Goal: Task Accomplishment & Management: Manage account settings

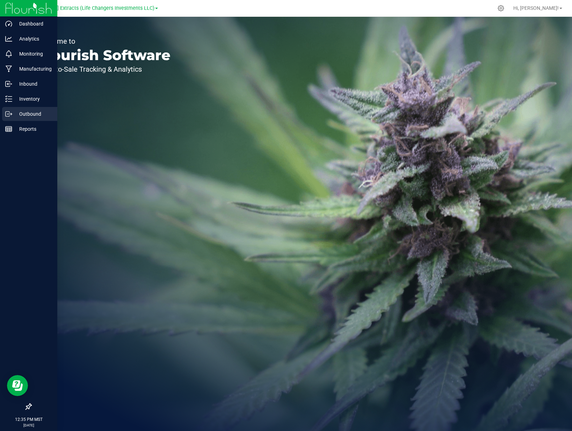
click at [12, 110] on p "Outbound" at bounding box center [33, 114] width 42 height 8
click at [9, 114] on icon at bounding box center [8, 113] width 7 height 7
click at [37, 99] on p "Inventory" at bounding box center [33, 99] width 42 height 8
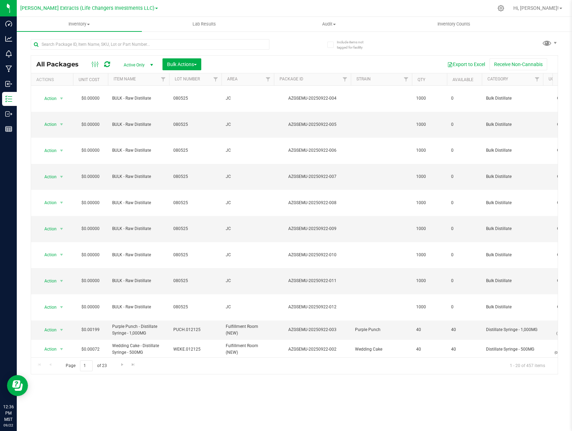
click at [17, 108] on div "Include items not tagged for facility All Packages Active Only Active Only Lab …" at bounding box center [294, 137] width 555 height 213
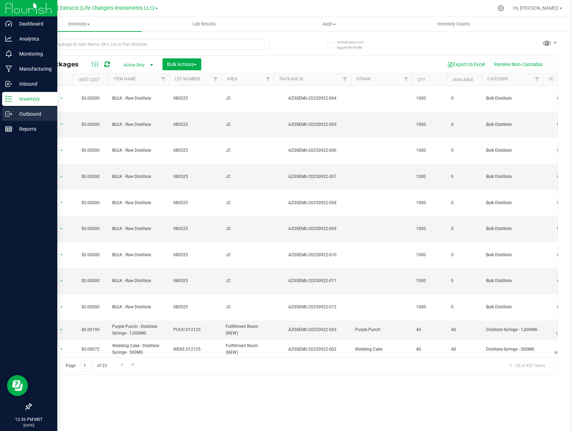
click at [12, 116] on icon at bounding box center [8, 113] width 7 height 7
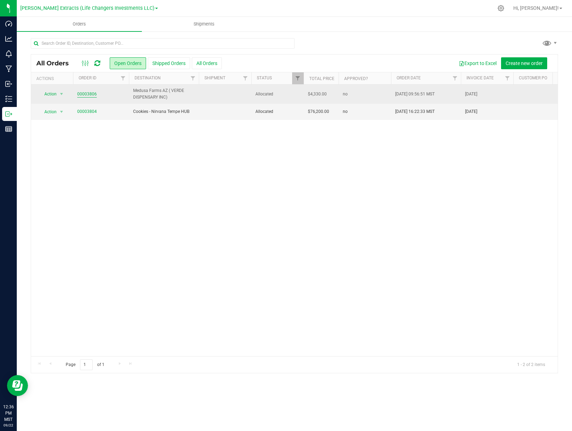
click at [93, 93] on link "00003806" at bounding box center [87, 94] width 20 height 7
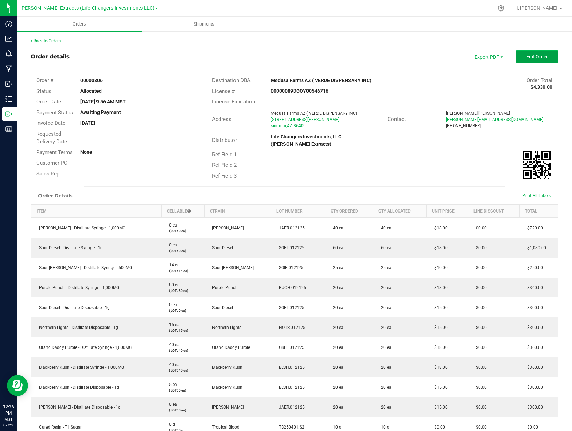
click at [526, 58] on span "Edit Order" at bounding box center [537, 57] width 22 height 6
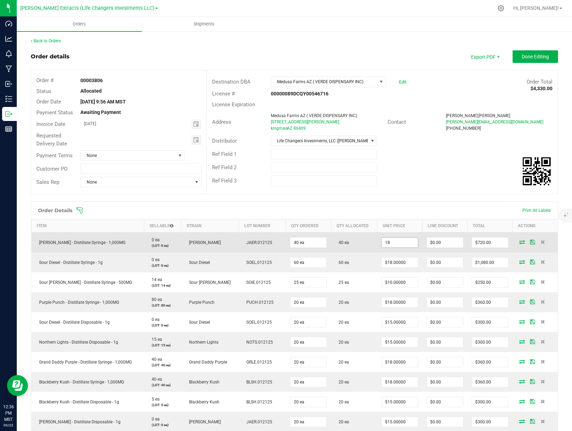
click at [399, 243] on input "18" at bounding box center [399, 243] width 36 height 10
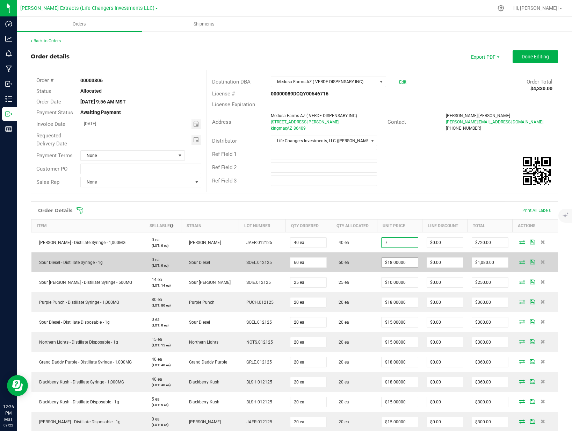
type input "$7.00000"
type input "$280.00"
click at [405, 259] on input "18" at bounding box center [399, 262] width 36 height 10
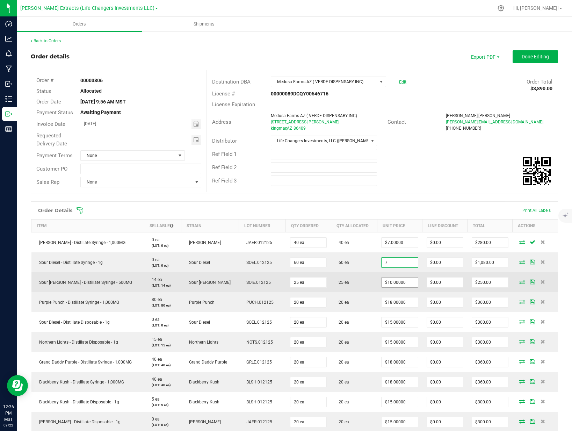
type input "$7.00000"
type input "$420.00"
click at [398, 283] on input "10" at bounding box center [399, 282] width 36 height 10
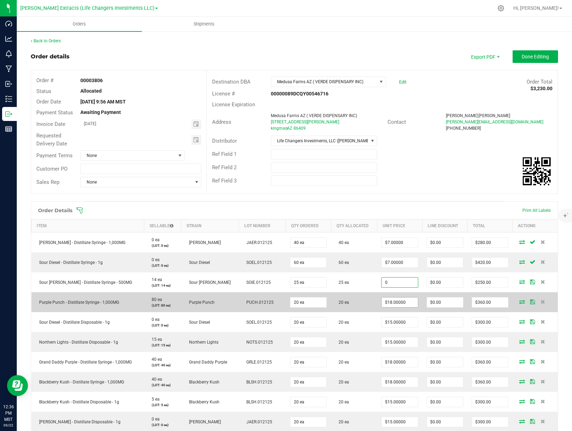
type input "$0.00000"
type input "$0.00"
click at [394, 303] on input "18" at bounding box center [399, 302] width 36 height 10
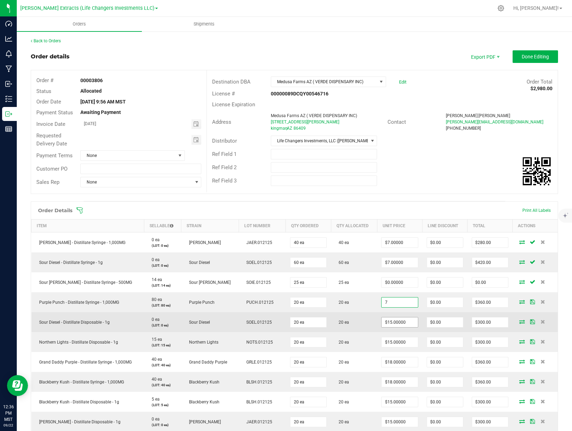
type input "$7.00000"
type input "$140.00"
click at [395, 326] on input "15" at bounding box center [399, 322] width 36 height 10
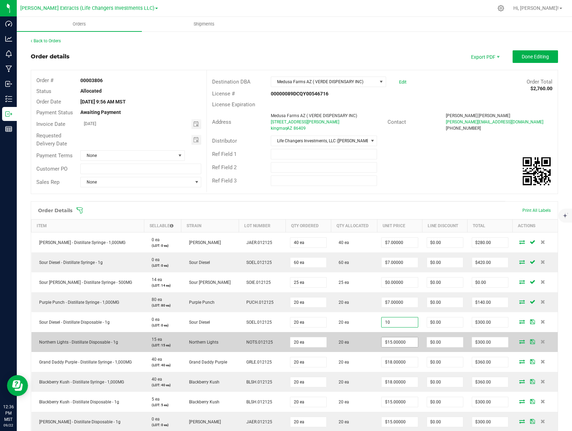
type input "$10.00000"
type input "$200.00"
click at [396, 344] on input "15" at bounding box center [399, 342] width 36 height 10
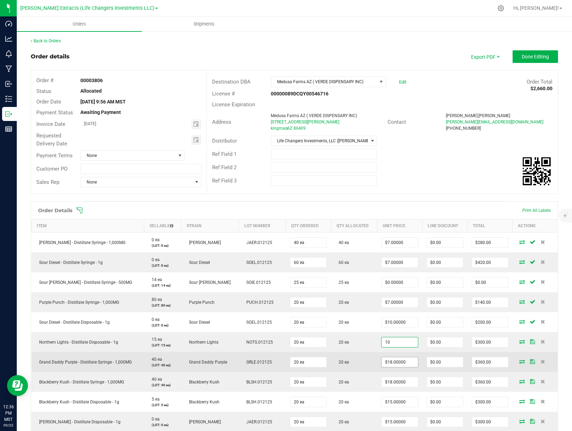
type input "$10.00000"
type input "$200.00"
click at [392, 363] on input "18" at bounding box center [399, 362] width 36 height 10
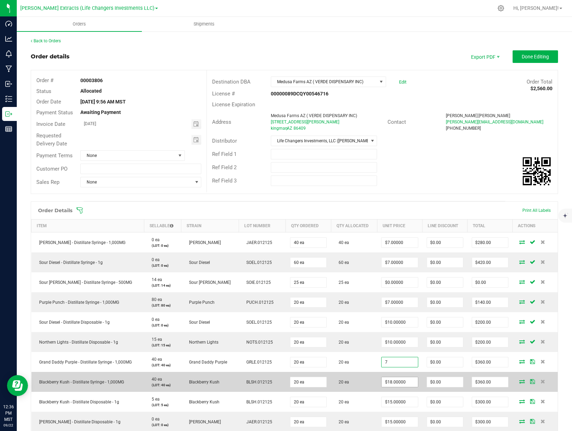
type input "$7.00000"
type input "$140.00"
click at [393, 383] on input "18" at bounding box center [399, 382] width 36 height 10
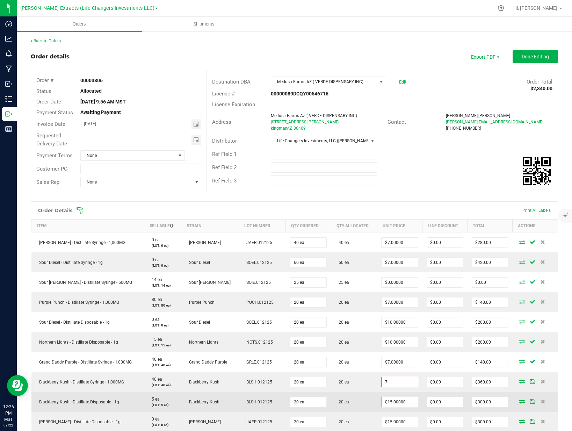
type input "$7.00000"
type input "$140.00"
click at [392, 403] on input "15" at bounding box center [399, 402] width 36 height 10
type input "$10.00000"
type input "$200.00"
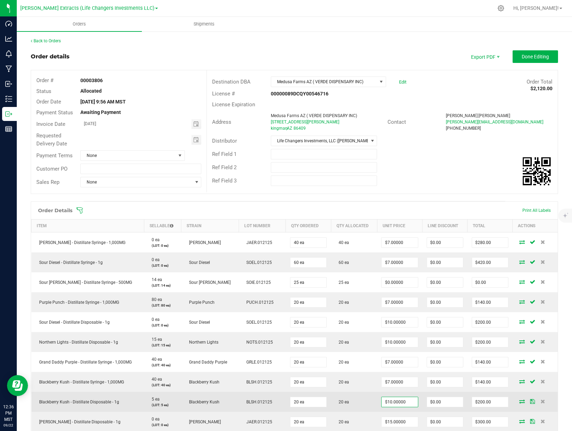
drag, startPoint x: 343, startPoint y: 396, endPoint x: 350, endPoint y: 384, distance: 14.6
click at [344, 395] on td "20 ea" at bounding box center [354, 402] width 46 height 20
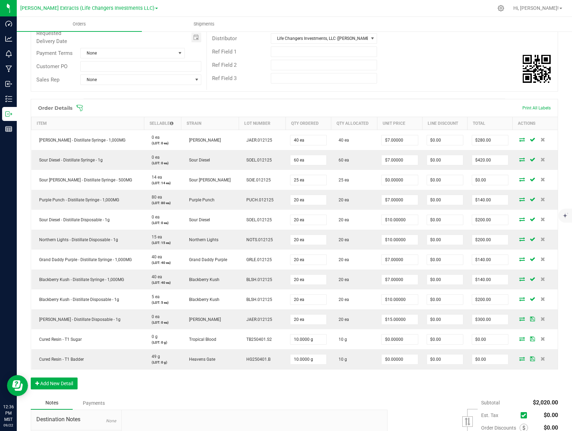
scroll to position [107, 0]
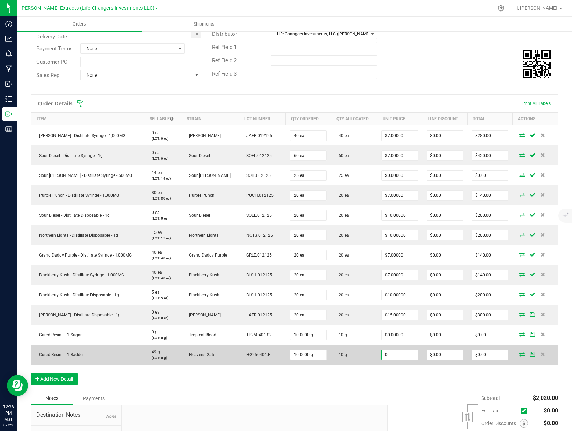
click at [401, 354] on input "0" at bounding box center [399, 355] width 36 height 10
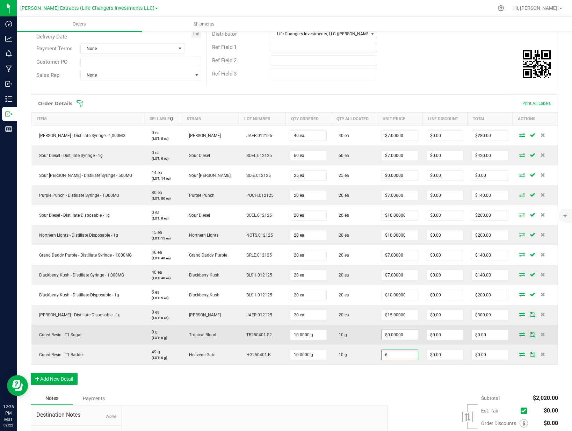
type input "6"
type input "0"
type input "$6.00000"
type input "$60.00"
click at [400, 333] on input "0" at bounding box center [399, 335] width 36 height 10
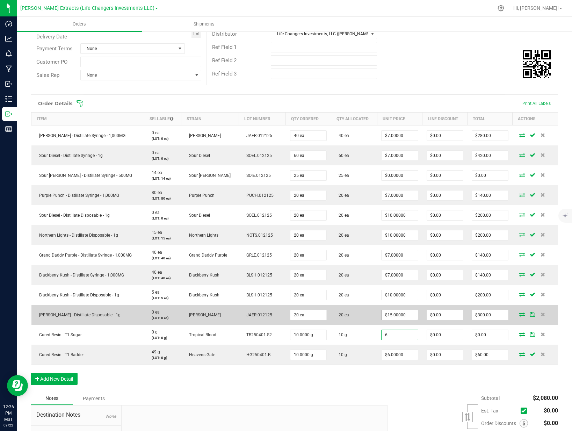
type input "6"
type input "15"
type input "$6.00000"
type input "$60.00"
click at [396, 315] on input "15" at bounding box center [399, 315] width 36 height 10
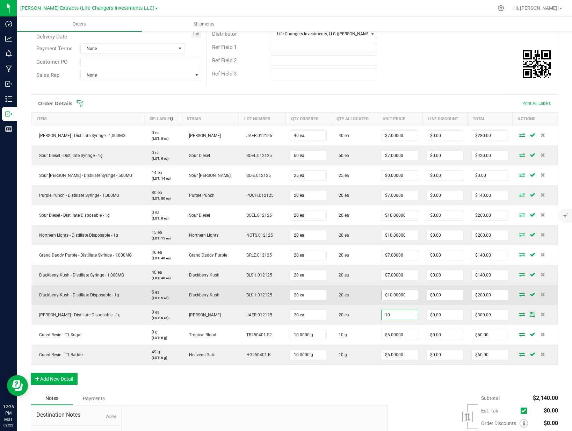
type input "$10.00000"
type input "$200.00"
click at [399, 296] on input "10" at bounding box center [399, 295] width 36 height 10
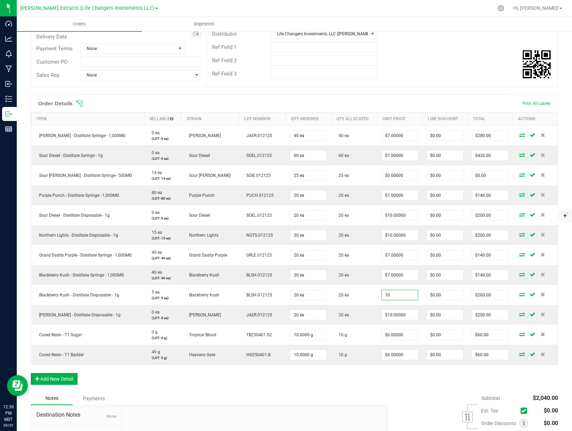
type input "$10.00000"
click at [402, 386] on div "Order Details Print All Labels Item Sellable Strain Lot Number Qty Ordered Qty …" at bounding box center [294, 242] width 527 height 297
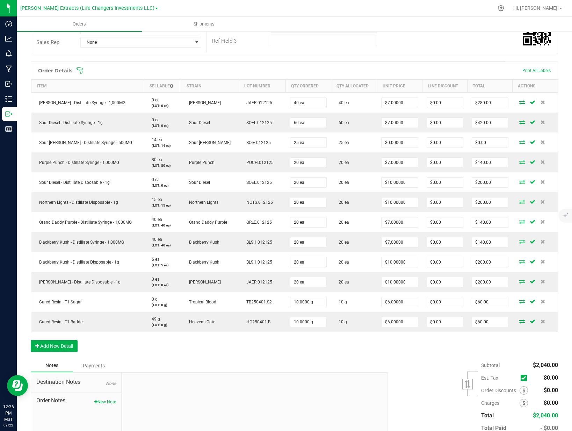
scroll to position [182, 0]
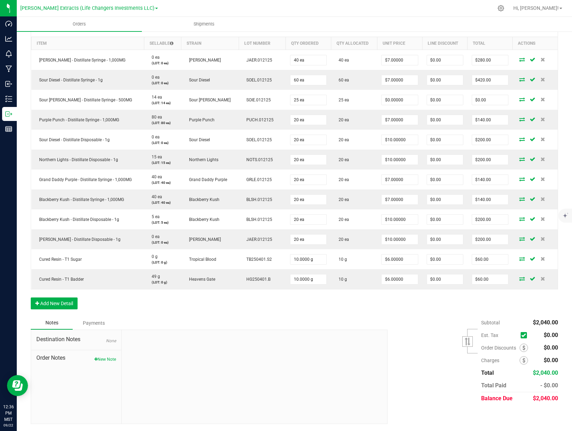
click at [102, 354] on span "Order Notes" at bounding box center [76, 358] width 80 height 8
click at [103, 360] on button "New Note" at bounding box center [105, 359] width 22 height 6
click at [154, 355] on input "Note Title" at bounding box center [254, 359] width 255 height 10
type input "Promo Items included"
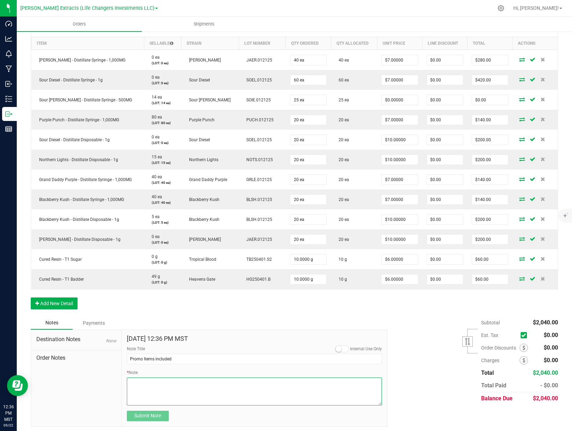
click at [158, 384] on textarea "* Note" at bounding box center [254, 391] width 255 height 28
type textarea "25x 500mg Distillate Syringes included as pormo"
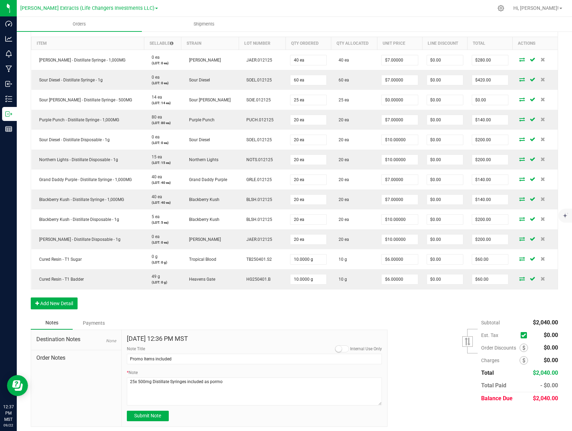
drag, startPoint x: 199, startPoint y: 419, endPoint x: 189, endPoint y: 418, distance: 9.9
click at [198, 419] on div "Submit Note" at bounding box center [254, 415] width 255 height 10
click at [147, 415] on span "Submit Note" at bounding box center [147, 416] width 27 height 6
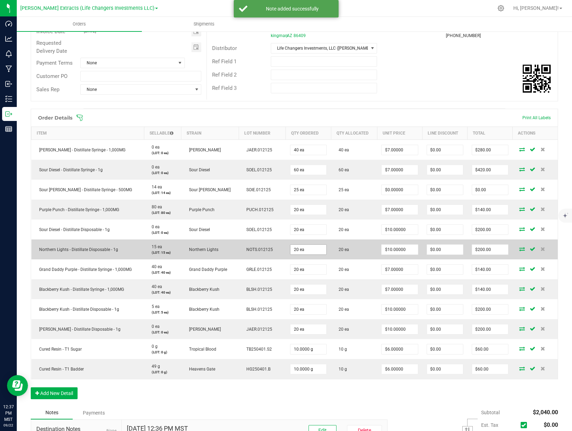
scroll to position [0, 0]
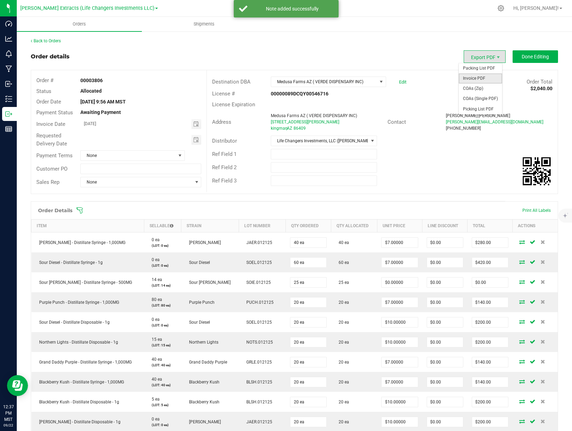
click at [471, 75] on span "Invoice PDF" at bounding box center [480, 78] width 43 height 10
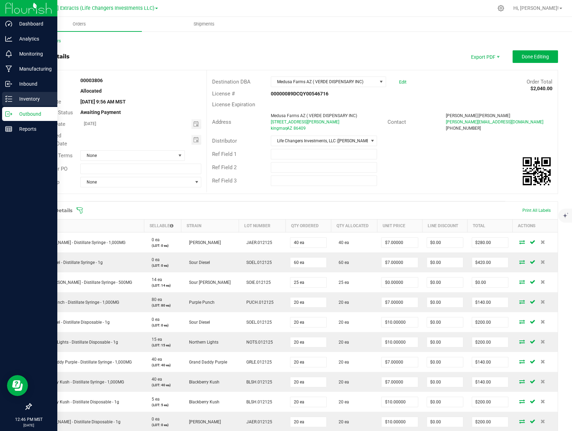
click at [13, 101] on p "Inventory" at bounding box center [33, 99] width 42 height 8
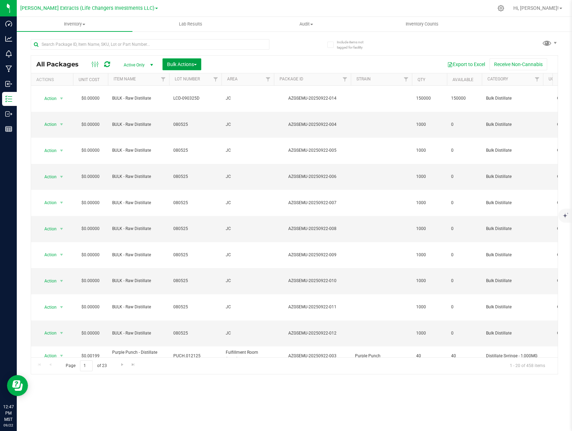
click at [184, 64] on span "Bulk Actions" at bounding box center [182, 64] width 30 height 6
click at [194, 141] on div "Print package labels" at bounding box center [192, 145] width 51 height 11
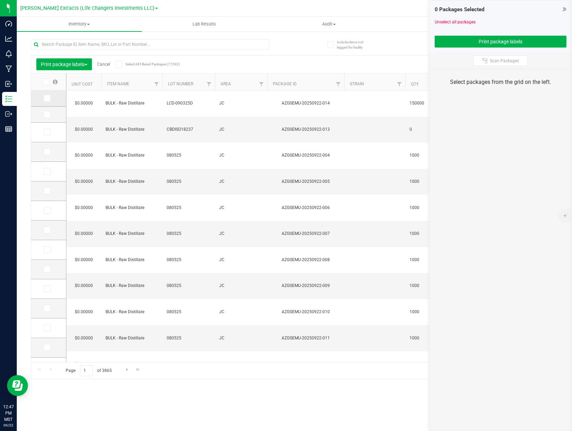
click at [48, 101] on span at bounding box center [47, 98] width 7 height 7
click at [0, 0] on input "checkbox" at bounding box center [0, 0] width 0 height 0
drag, startPoint x: 47, startPoint y: 113, endPoint x: 103, endPoint y: 115, distance: 56.3
click at [47, 114] on icon at bounding box center [46, 114] width 5 height 0
click at [0, 0] on input "checkbox" at bounding box center [0, 0] width 0 height 0
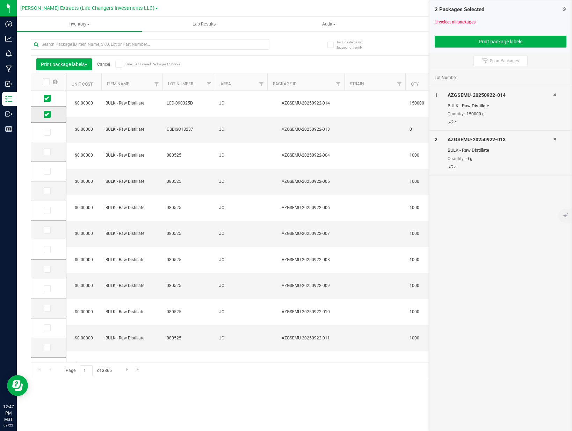
click at [48, 114] on icon at bounding box center [46, 114] width 5 height 0
click at [0, 0] on input "checkbox" at bounding box center [0, 0] width 0 height 0
drag, startPoint x: 537, startPoint y: 43, endPoint x: 530, endPoint y: 46, distance: 7.8
click at [536, 43] on button "Print package labels" at bounding box center [501, 42] width 132 height 12
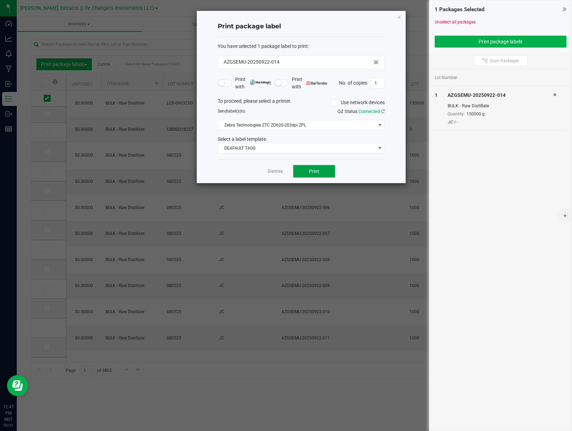
click at [308, 173] on button "Print" at bounding box center [314, 171] width 42 height 13
drag, startPoint x: 308, startPoint y: 173, endPoint x: 311, endPoint y: 170, distance: 3.7
click at [311, 170] on button "Print" at bounding box center [314, 171] width 42 height 13
click at [271, 172] on link "Dismiss" at bounding box center [275, 171] width 15 height 6
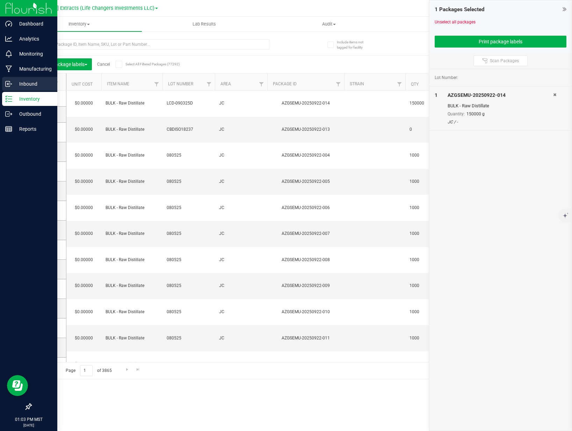
click at [19, 87] on p "Inbound" at bounding box center [33, 84] width 42 height 8
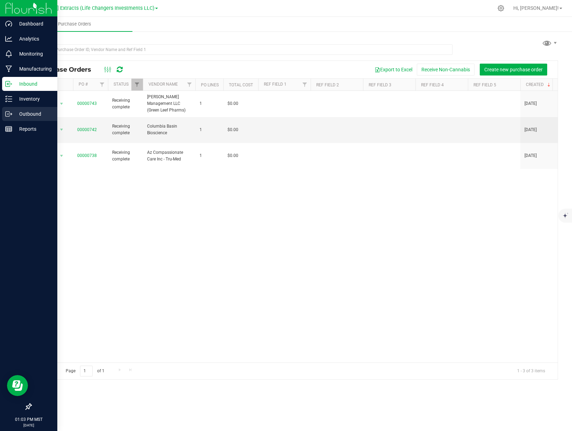
click at [25, 109] on div "Outbound" at bounding box center [29, 114] width 55 height 14
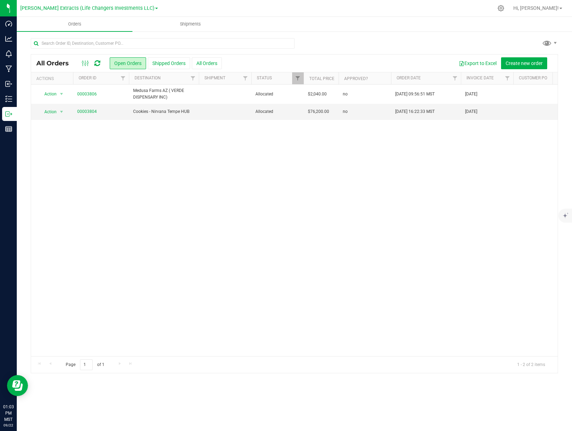
click at [284, 59] on div "Export to Excel Create new order" at bounding box center [387, 63] width 330 height 12
click at [214, 64] on button "All Orders" at bounding box center [207, 63] width 30 height 12
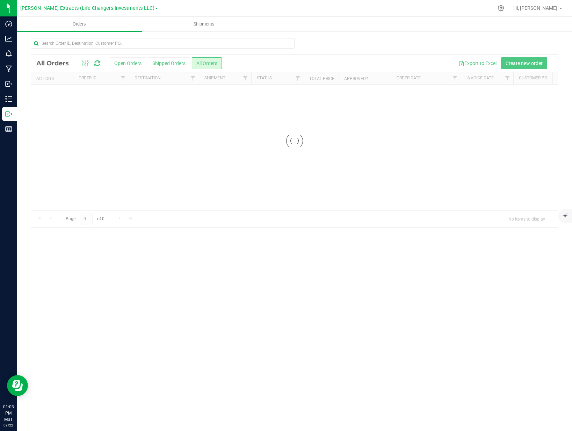
drag, startPoint x: 252, startPoint y: 57, endPoint x: 260, endPoint y: 56, distance: 7.8
click at [260, 56] on div at bounding box center [294, 140] width 526 height 173
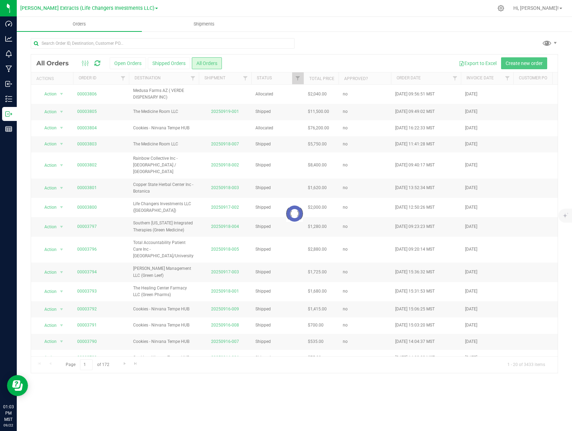
click at [396, 59] on div at bounding box center [294, 213] width 526 height 318
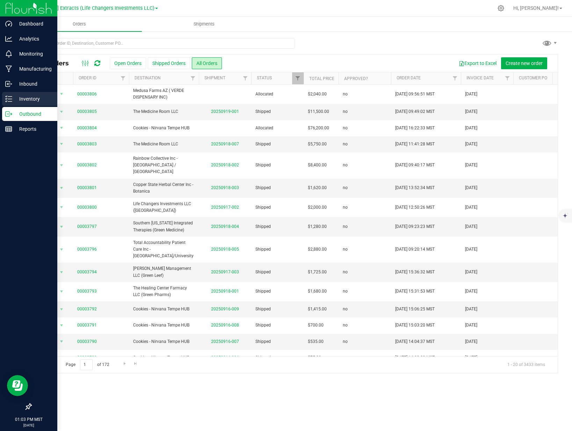
click at [14, 100] on p "Inventory" at bounding box center [33, 99] width 42 height 8
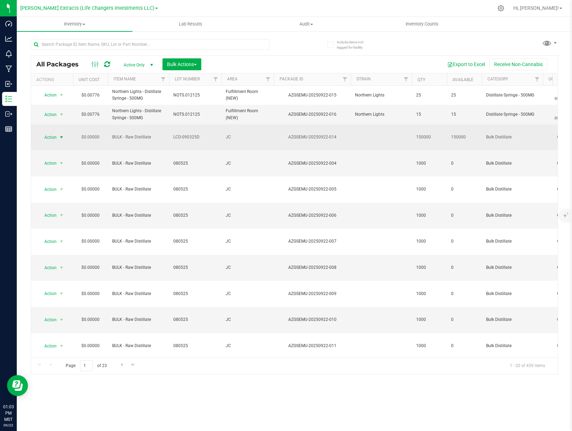
click at [58, 134] on span "select" at bounding box center [61, 137] width 9 height 10
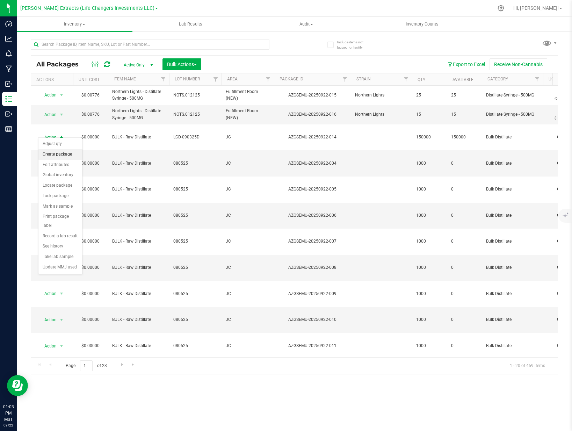
drag, startPoint x: 62, startPoint y: 146, endPoint x: 67, endPoint y: 155, distance: 10.6
click at [67, 155] on ul "Adjust qty Create package Edit attributes Global inventory Locate package Lock …" at bounding box center [60, 205] width 44 height 133
click at [67, 155] on li "Create package" at bounding box center [60, 154] width 44 height 10
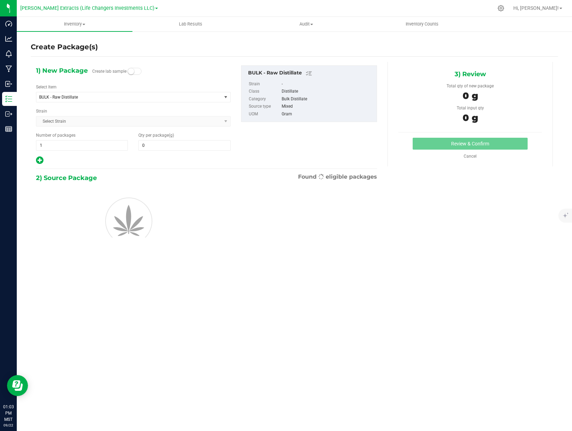
type input "0.0000"
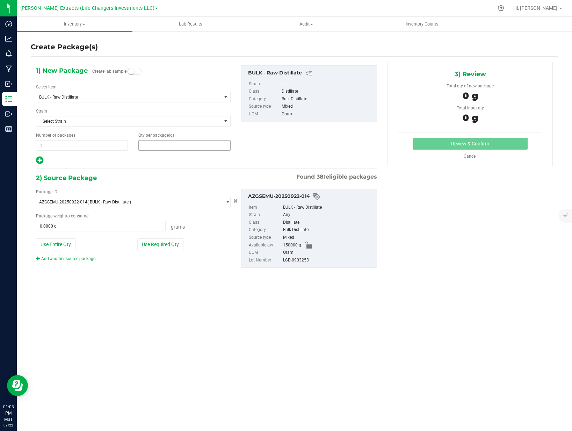
click at [176, 149] on span at bounding box center [184, 145] width 92 height 10
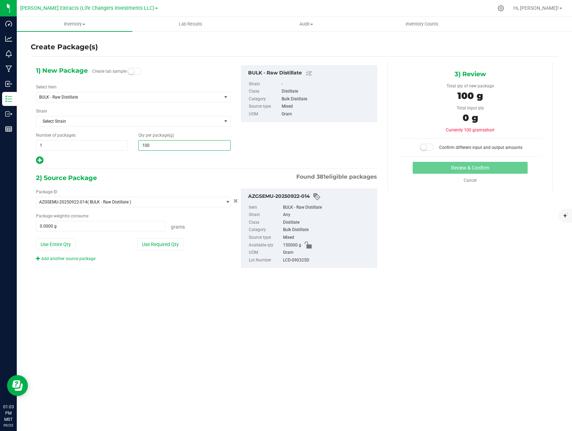
type input "1000"
type input "1,000.0000"
click at [164, 245] on button "Use Required Qty" at bounding box center [160, 244] width 46 height 12
type input "1000.0000 g"
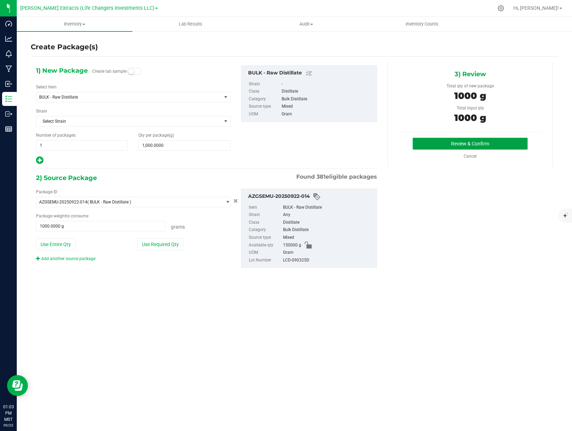
click at [431, 142] on button "Review & Confirm" at bounding box center [470, 144] width 115 height 12
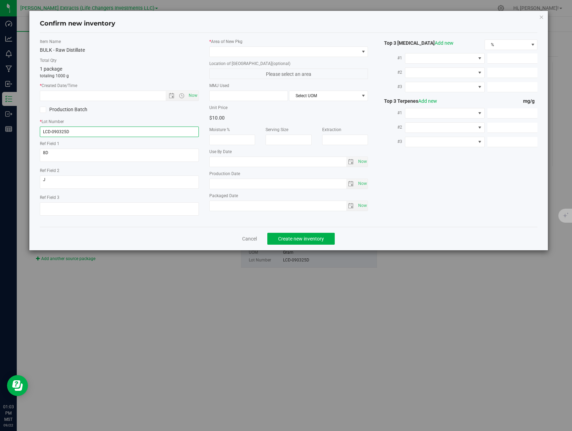
click at [120, 133] on input "LCD-090325D" at bounding box center [119, 131] width 159 height 10
type input "080525"
click at [194, 96] on span "Now" at bounding box center [193, 95] width 12 height 10
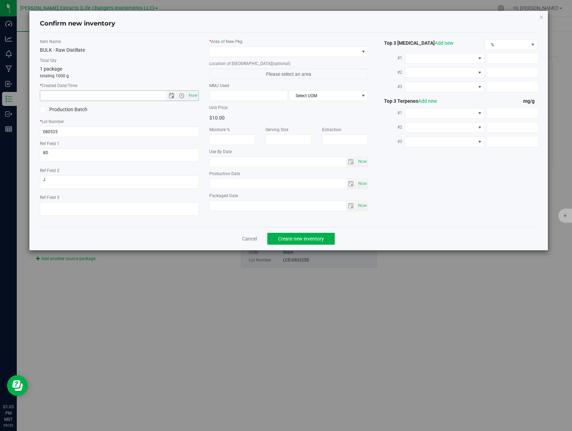
type input "[DATE] 1:03 PM"
click at [229, 55] on span at bounding box center [285, 52] width 150 height 10
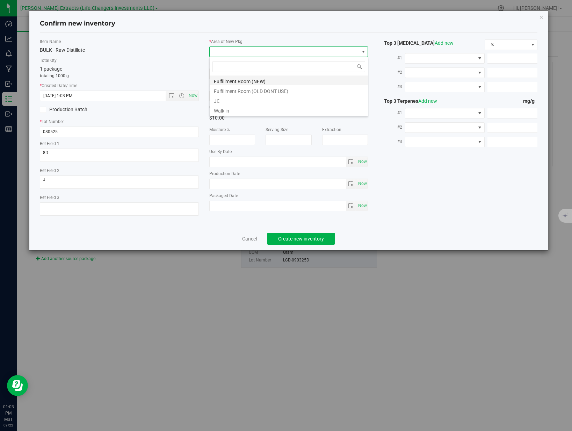
scroll to position [10, 159]
click at [230, 82] on li "Fulfillment Room (NEW)" at bounding box center [289, 80] width 158 height 10
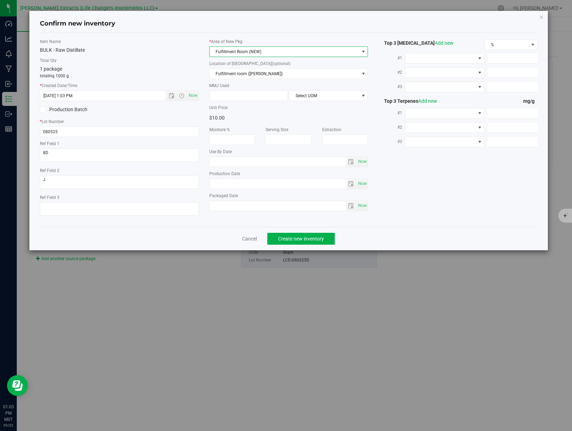
click at [232, 48] on span "Fulfillment Room (NEW)" at bounding box center [285, 52] width 150 height 10
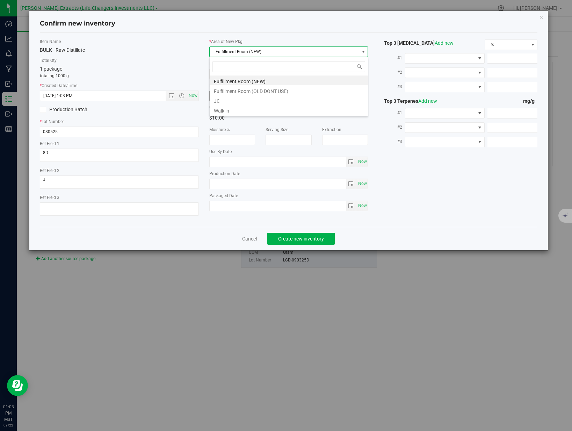
drag, startPoint x: 233, startPoint y: 96, endPoint x: 224, endPoint y: 94, distance: 8.6
click at [232, 96] on li "JC" at bounding box center [289, 100] width 158 height 10
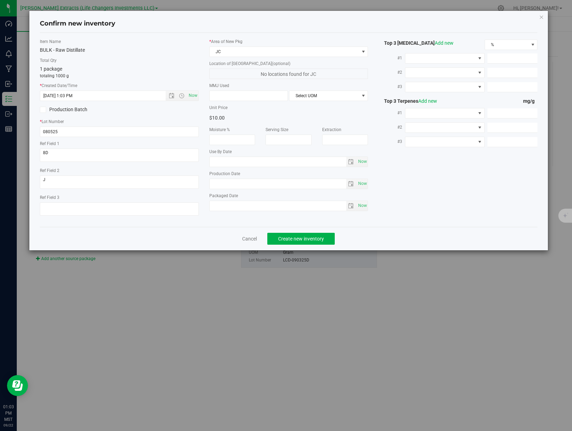
click at [176, 75] on p "totaling 1000 g" at bounding box center [119, 76] width 159 height 6
click at [278, 235] on button "Create new inventory" at bounding box center [300, 239] width 67 height 12
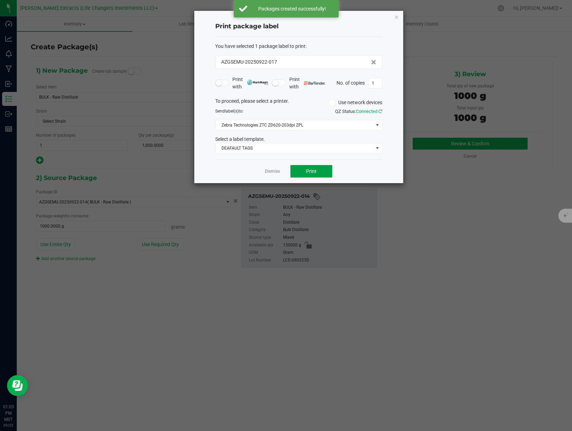
click at [297, 168] on button "Print" at bounding box center [311, 171] width 42 height 13
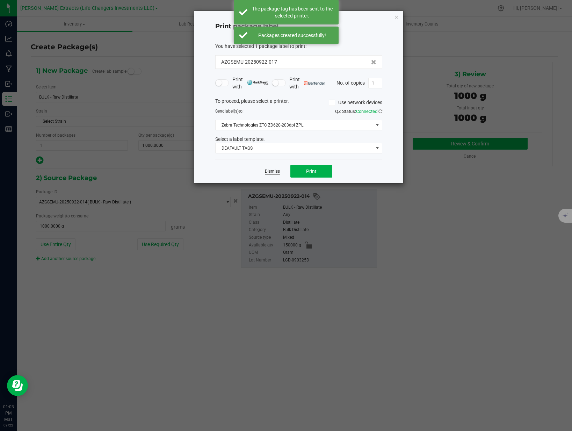
click at [277, 172] on link "Dismiss" at bounding box center [272, 171] width 15 height 6
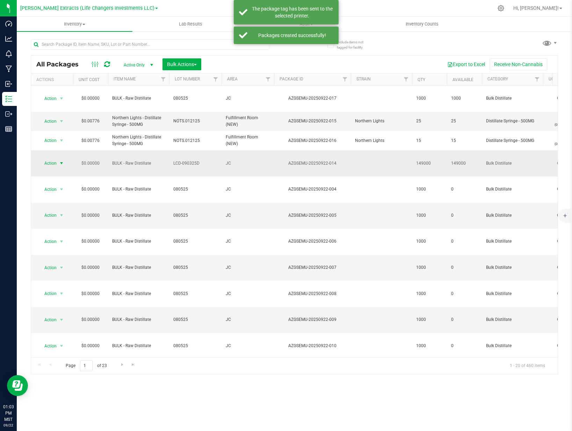
click at [57, 158] on span "select" at bounding box center [61, 163] width 9 height 10
click at [65, 174] on li "Create package" at bounding box center [60, 171] width 44 height 10
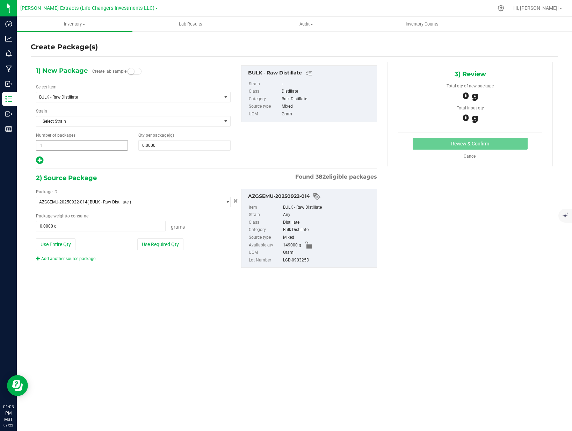
click at [96, 146] on span "1 1" at bounding box center [82, 145] width 92 height 10
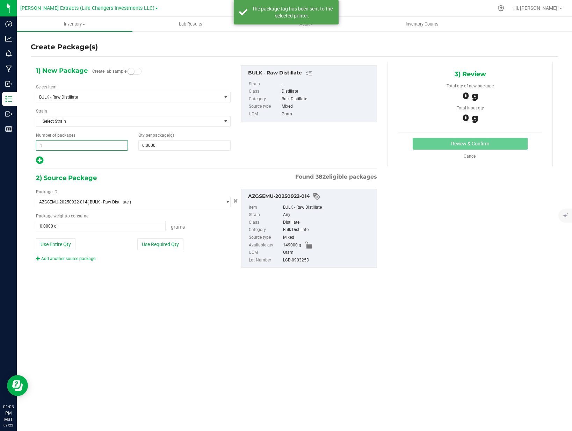
click at [96, 146] on input "1" at bounding box center [81, 145] width 91 height 10
type input "10"
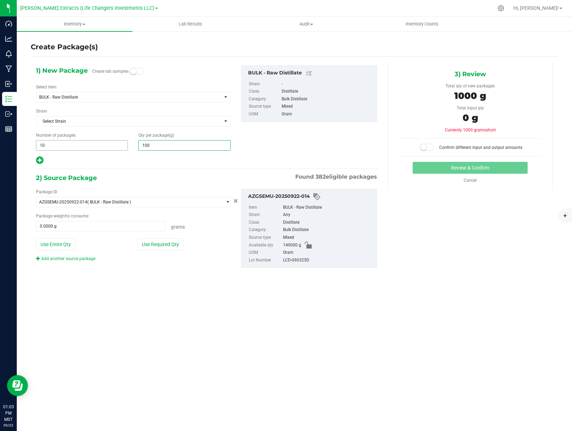
type input "1000"
type input "1,000.0000"
drag, startPoint x: 151, startPoint y: 248, endPoint x: 266, endPoint y: 205, distance: 123.2
click at [151, 248] on button "Use Required Qty" at bounding box center [160, 244] width 46 height 12
type input "10000.0000 g"
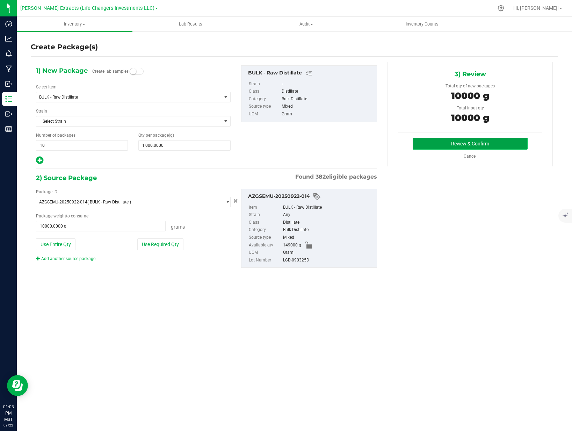
click at [437, 141] on button "Review & Confirm" at bounding box center [470, 144] width 115 height 12
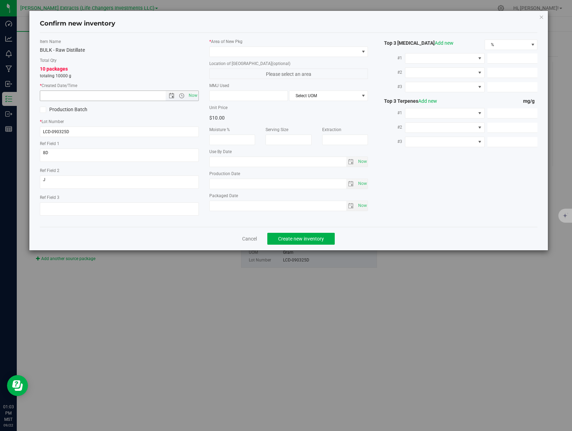
drag, startPoint x: 192, startPoint y: 95, endPoint x: 182, endPoint y: 120, distance: 27.2
click at [192, 95] on span "Now" at bounding box center [193, 95] width 12 height 10
type input "[DATE] 1:03 PM"
click at [177, 134] on input "LCD-090325D" at bounding box center [119, 131] width 159 height 10
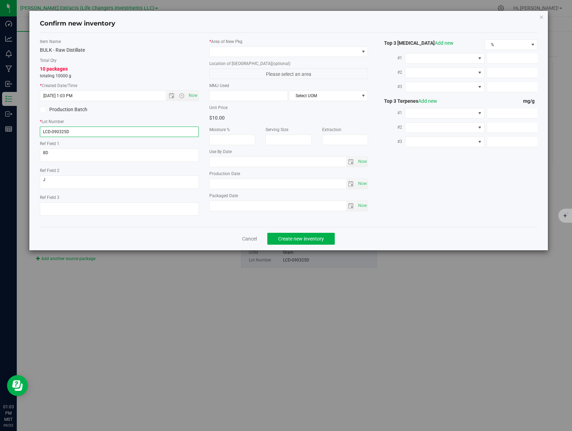
click at [177, 134] on input "LCD-090325D" at bounding box center [119, 131] width 159 height 10
type input "092025"
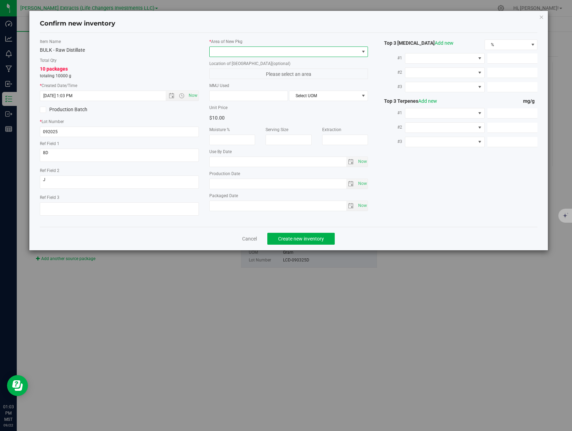
click at [236, 53] on span at bounding box center [285, 52] width 150 height 10
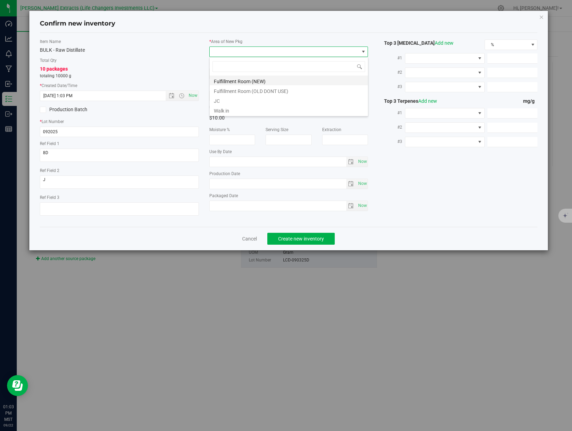
click at [246, 83] on li "Fulfillment Room (NEW)" at bounding box center [289, 80] width 158 height 10
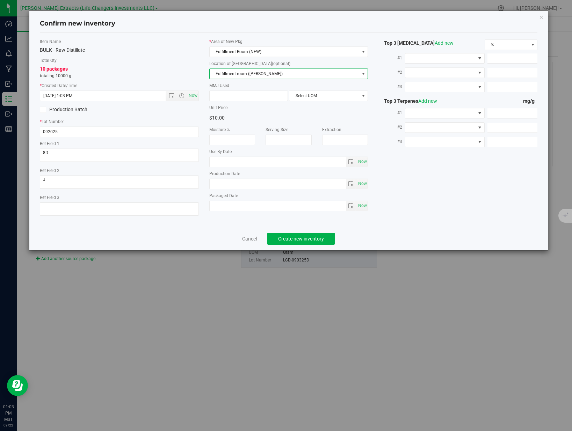
click at [220, 75] on span "Fulfillment room ([PERSON_NAME])" at bounding box center [285, 74] width 150 height 10
click at [194, 64] on div "Total Qty 10 packages totaling 10000 g" at bounding box center [119, 68] width 159 height 22
click at [194, 65] on div "10 packages totaling 10000 g" at bounding box center [119, 72] width 159 height 14
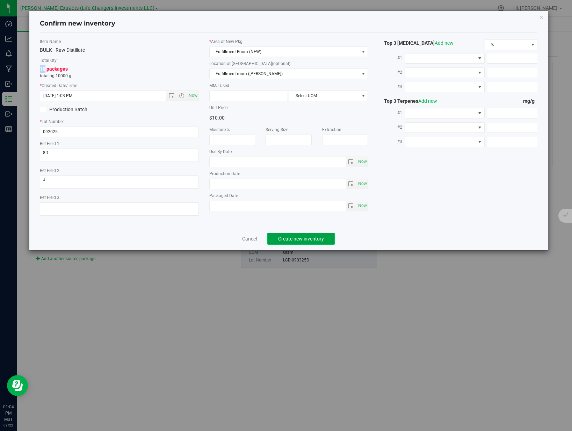
click at [281, 240] on span "Create new inventory" at bounding box center [301, 239] width 46 height 6
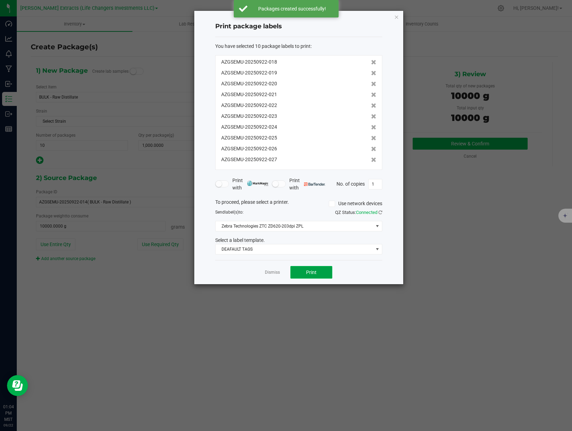
click at [296, 274] on button "Print" at bounding box center [311, 272] width 42 height 13
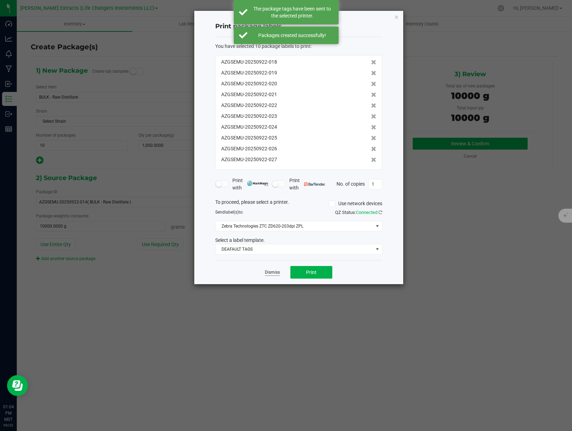
click at [267, 273] on link "Dismiss" at bounding box center [272, 272] width 15 height 6
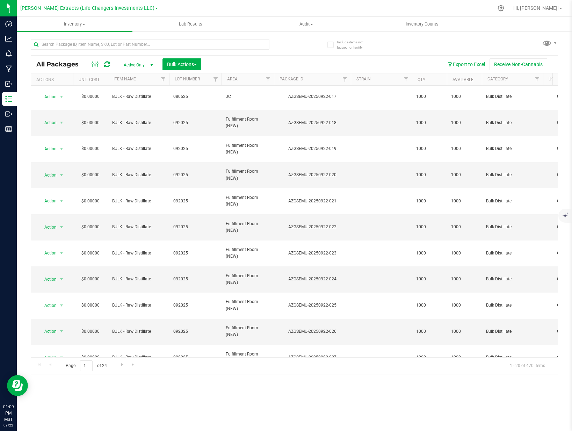
scroll to position [3, 0]
click at [59, 416] on span "select" at bounding box center [61, 421] width 9 height 10
click at [66, 285] on li "Print package label" at bounding box center [60, 290] width 44 height 19
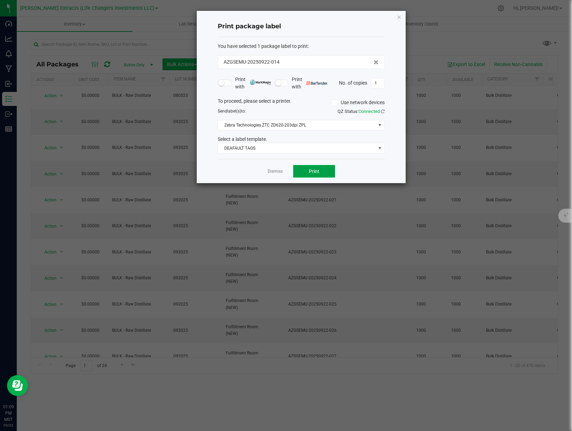
click at [325, 168] on button "Print" at bounding box center [314, 171] width 42 height 13
click at [280, 172] on link "Dismiss" at bounding box center [275, 171] width 15 height 6
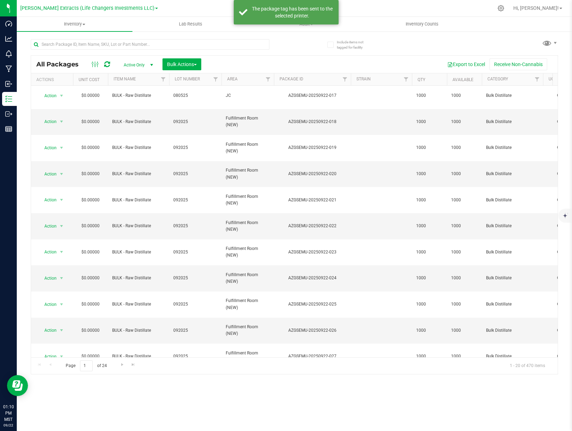
click at [388, 56] on div "All Packages Active Only Active Only Lab Samples Locked All Bulk Actions Add to…" at bounding box center [294, 64] width 526 height 17
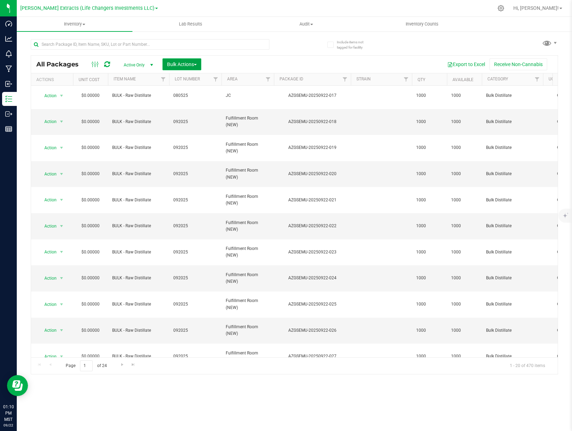
click at [179, 70] on button "Bulk Actions" at bounding box center [181, 64] width 39 height 12
click at [200, 95] on span "Add to outbound order" at bounding box center [191, 93] width 48 height 6
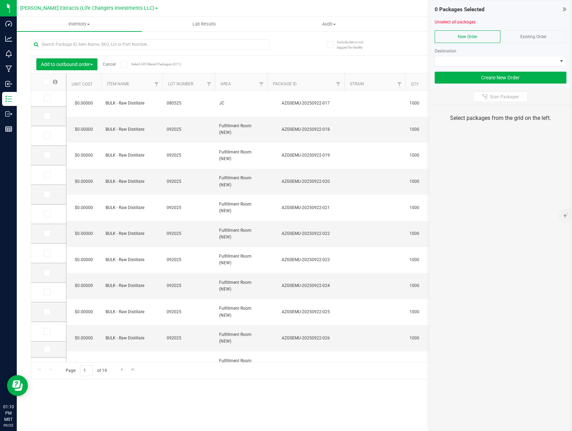
drag, startPoint x: 520, startPoint y: 38, endPoint x: 516, endPoint y: 42, distance: 5.7
click at [520, 38] on span "Existing Order" at bounding box center [533, 36] width 26 height 5
click at [485, 68] on div at bounding box center [501, 68] width 132 height 5
click at [487, 66] on div at bounding box center [501, 68] width 132 height 5
click at [491, 59] on span at bounding box center [496, 61] width 122 height 10
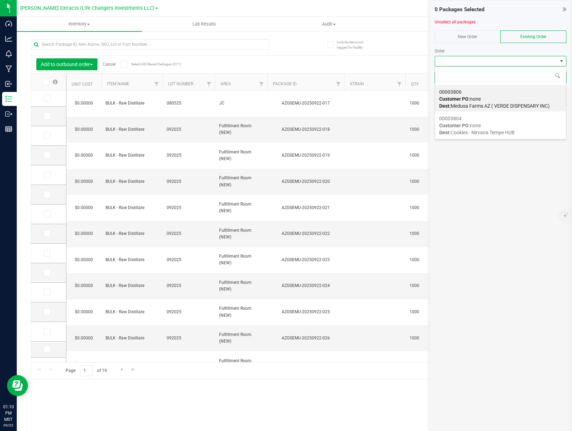
scroll to position [10, 132]
click at [491, 129] on div "00003804 Customer PO: none Dest: Cookies - Nirvana Tempe HUB" at bounding box center [500, 125] width 123 height 27
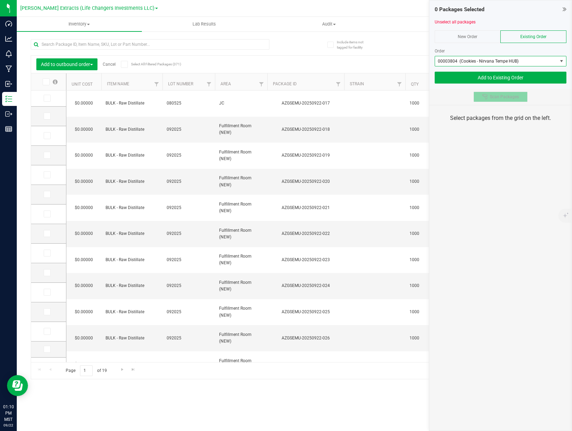
click at [492, 100] on button "Scan Packages" at bounding box center [500, 97] width 54 height 10
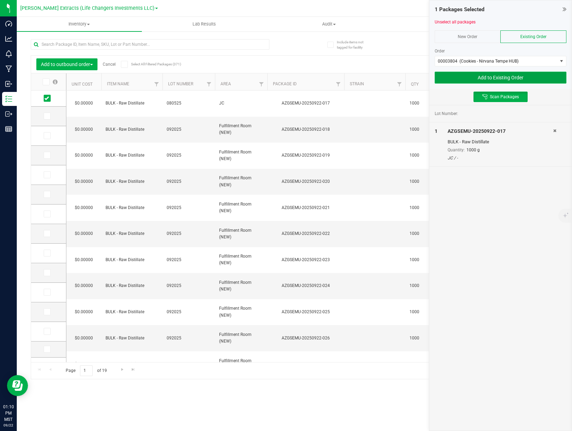
click at [506, 78] on button "Add to Existing Order" at bounding box center [501, 78] width 132 height 12
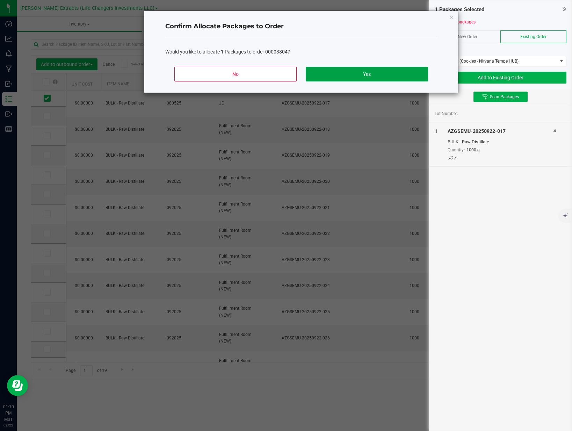
click at [364, 78] on button "Yes" at bounding box center [367, 74] width 122 height 15
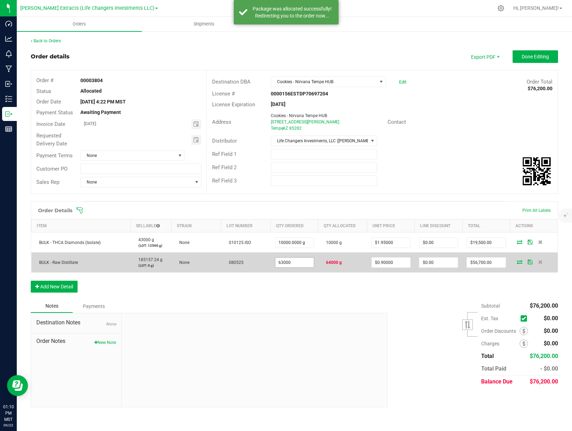
click at [303, 263] on input "63000" at bounding box center [294, 262] width 38 height 10
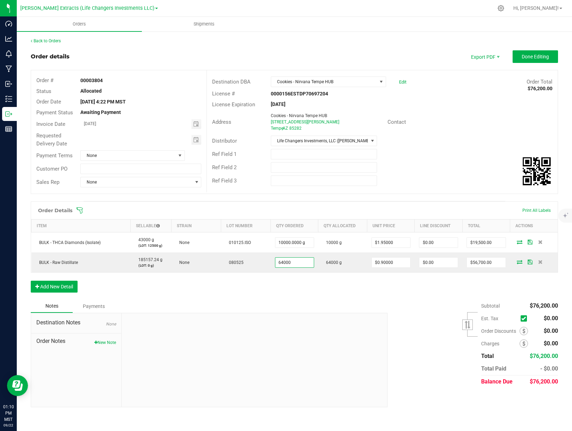
type input "64000.0000 g"
type input "$57,600.00"
click at [435, 154] on div "Ref Field 1" at bounding box center [382, 153] width 351 height 13
click at [523, 63] on outbound-order-header "Order details Export PDF Done Editing Order # 00003804 Status Allocated Order D…" at bounding box center [294, 125] width 527 height 151
click at [525, 60] on button "Done Editing" at bounding box center [534, 56] width 45 height 13
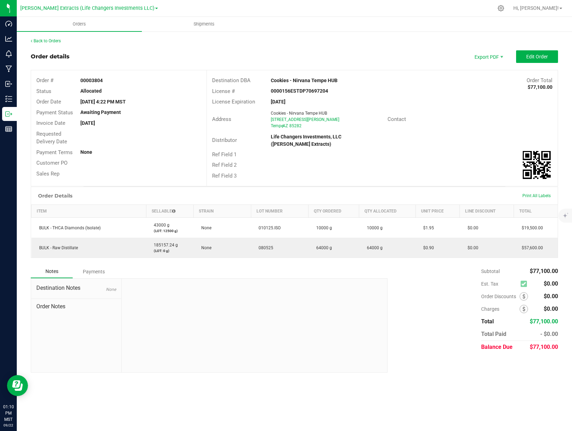
click at [489, 142] on div "Distributor Life Changers Investments, LLC ([PERSON_NAME] Extracts)" at bounding box center [382, 140] width 351 height 17
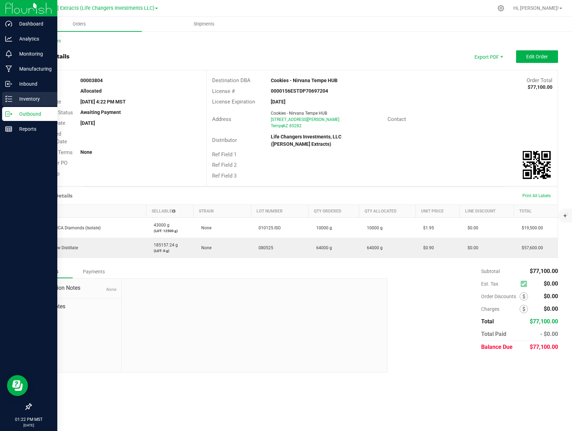
click at [6, 94] on div "Inventory" at bounding box center [29, 99] width 55 height 14
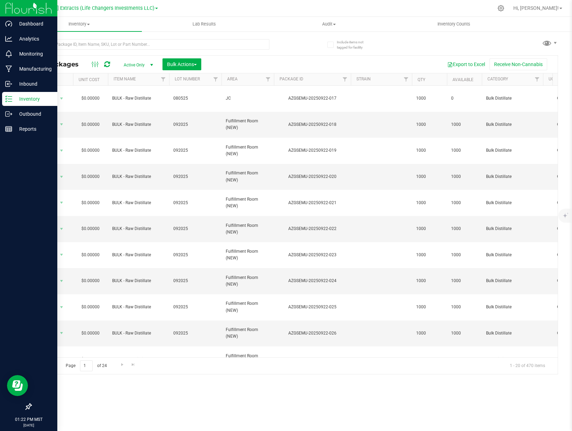
click at [220, 60] on div "Export to Excel Receive Non-Cannabis" at bounding box center [379, 64] width 346 height 12
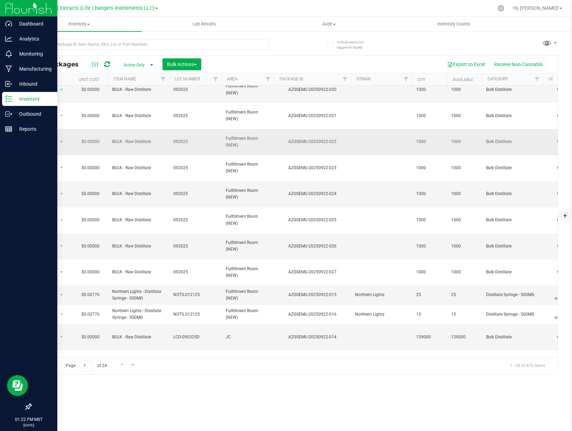
scroll to position [117, 0]
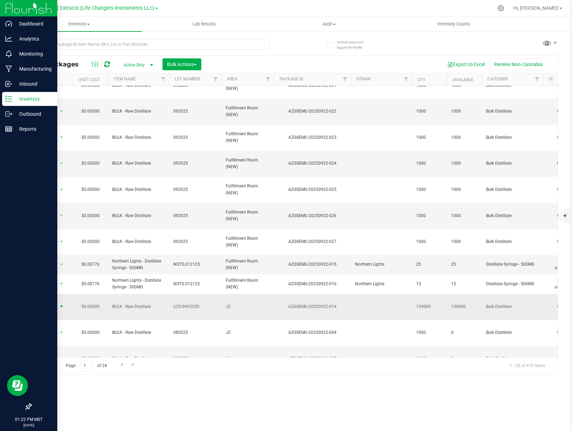
click at [49, 301] on span "Action" at bounding box center [47, 306] width 19 height 10
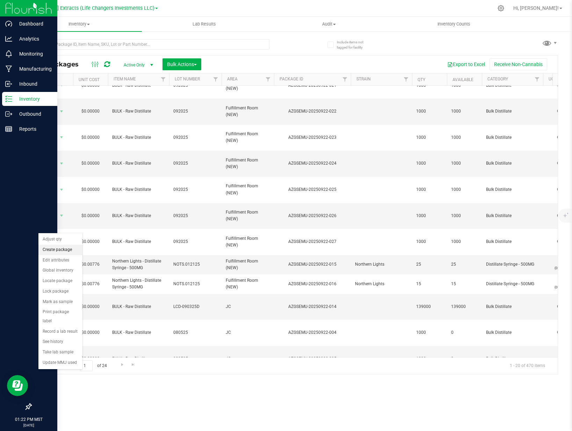
click at [67, 250] on li "Create package" at bounding box center [60, 250] width 44 height 10
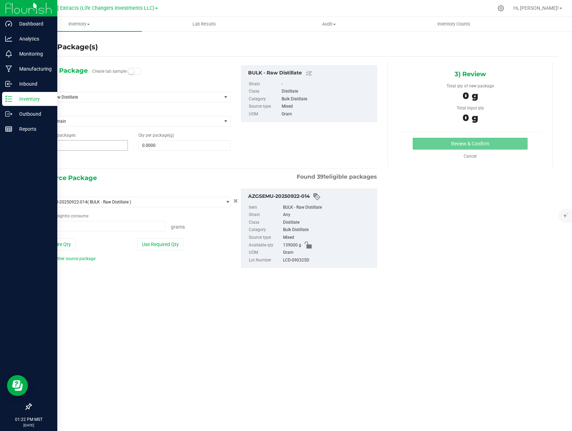
click at [108, 144] on span "1 1" at bounding box center [82, 145] width 92 height 10
click at [108, 144] on input "1" at bounding box center [81, 145] width 91 height 10
type input "3"
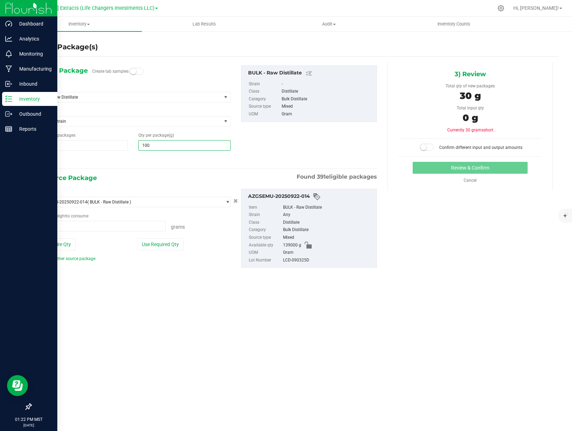
type input "1000"
type input "1,000.0000"
drag, startPoint x: 161, startPoint y: 243, endPoint x: 218, endPoint y: 200, distance: 72.0
click at [161, 243] on button "Use Required Qty" at bounding box center [160, 244] width 46 height 12
type input "3000.0000 g"
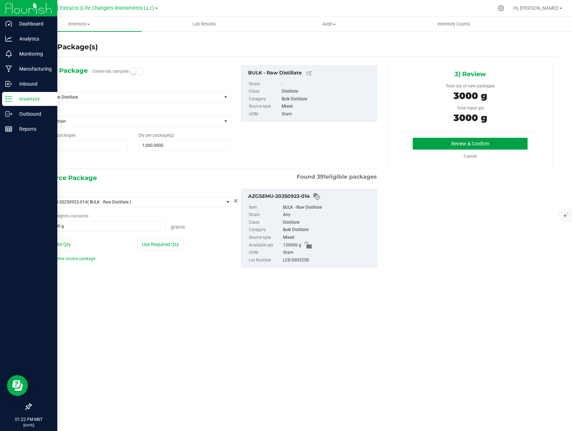
click at [435, 141] on button "Review & Confirm" at bounding box center [470, 144] width 115 height 12
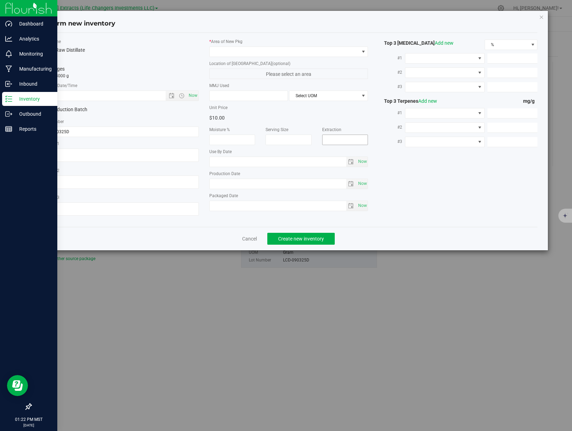
type textarea "8D"
type textarea "J"
click at [194, 94] on span "Now" at bounding box center [193, 95] width 12 height 10
type input "[DATE] 1:22 PM"
click at [165, 131] on input "LCD-090325D" at bounding box center [119, 131] width 159 height 10
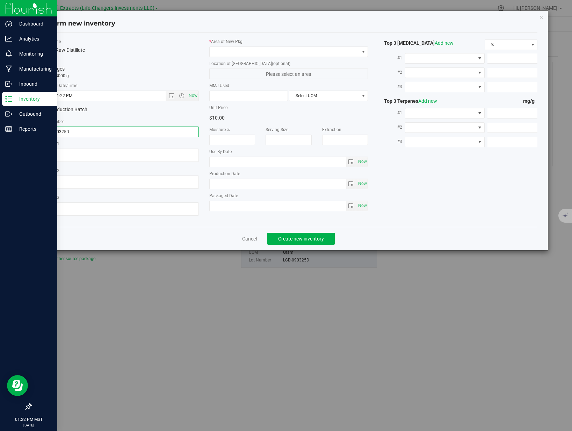
click at [165, 131] on input "LCD-090325D" at bounding box center [119, 131] width 159 height 10
type input "080525"
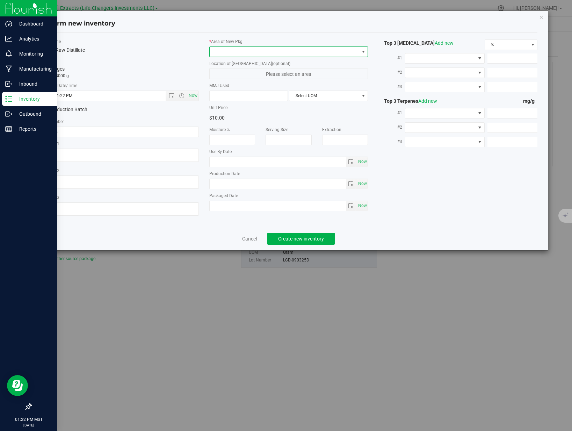
drag, startPoint x: 276, startPoint y: 54, endPoint x: 270, endPoint y: 55, distance: 6.0
click at [276, 54] on span at bounding box center [285, 52] width 150 height 10
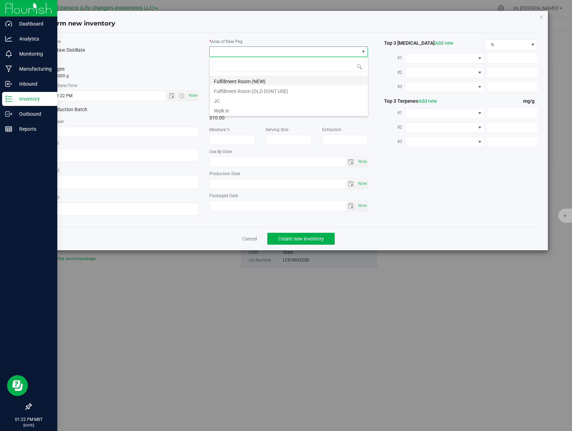
click at [233, 82] on li "Fulfillment Room (NEW)" at bounding box center [289, 80] width 158 height 10
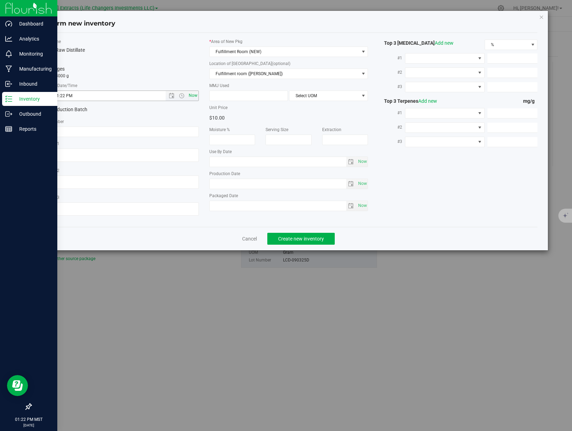
drag, startPoint x: 167, startPoint y: 66, endPoint x: 187, endPoint y: 99, distance: 38.3
click at [167, 66] on div "3 packages totaling 3000 g" at bounding box center [119, 72] width 159 height 14
click at [305, 238] on span "Create new inventory" at bounding box center [301, 239] width 46 height 6
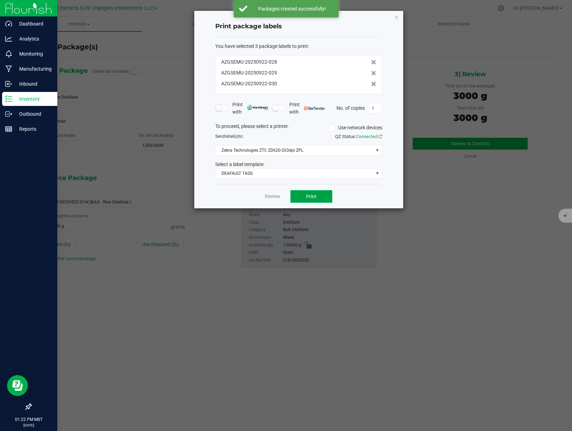
click at [300, 195] on button "Print" at bounding box center [311, 196] width 42 height 13
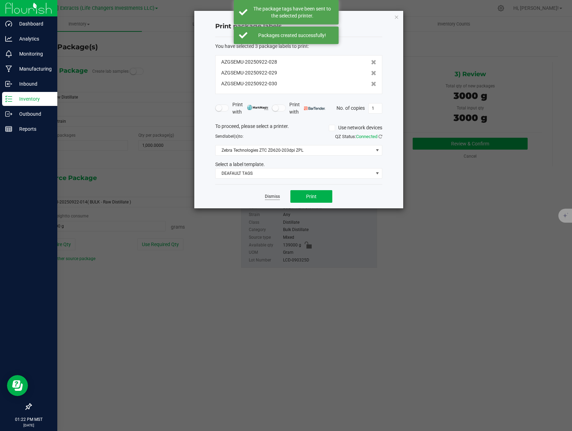
click at [271, 196] on link "Dismiss" at bounding box center [272, 197] width 15 height 6
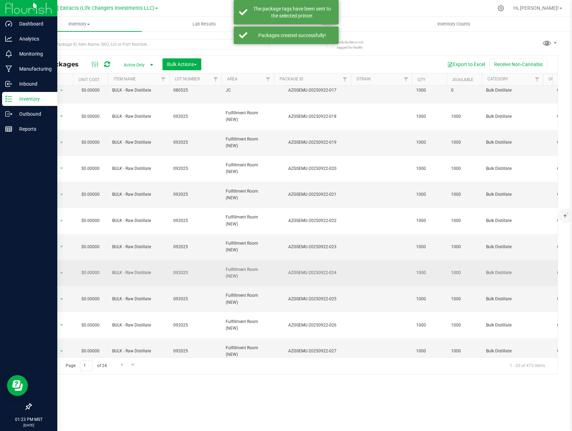
scroll to position [104, 0]
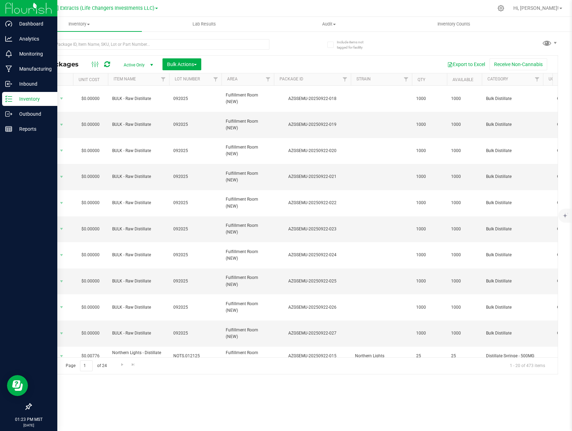
click at [54, 393] on span "Action" at bounding box center [47, 398] width 19 height 10
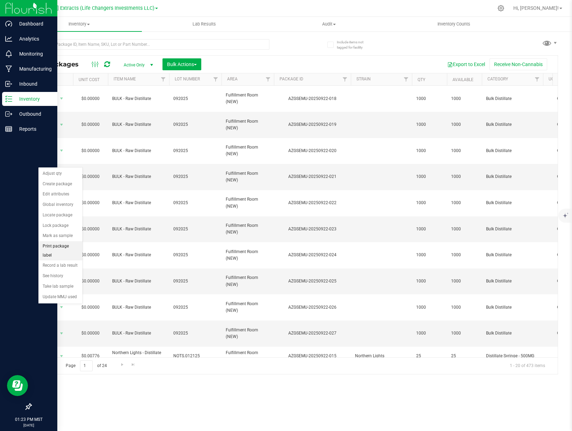
click at [60, 247] on li "Print package label" at bounding box center [60, 250] width 44 height 19
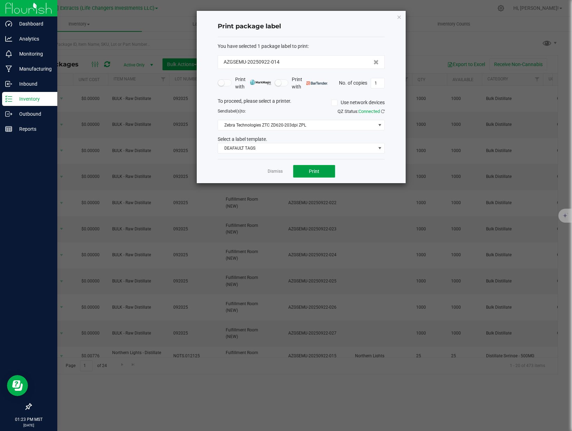
click at [313, 176] on button "Print" at bounding box center [314, 171] width 42 height 13
click at [271, 169] on link "Dismiss" at bounding box center [275, 171] width 15 height 6
